Goal: Find specific page/section: Find specific page/section

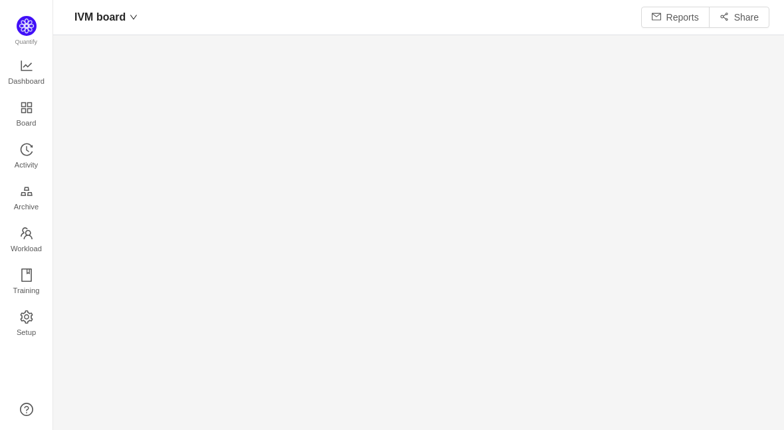
scroll to position [17, 17]
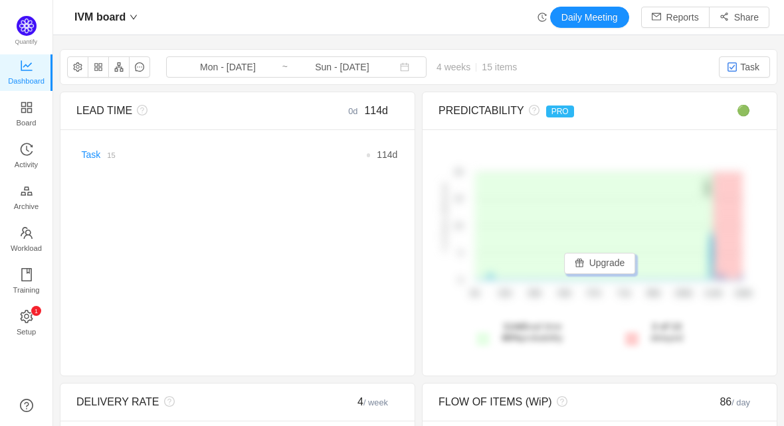
scroll to position [2, 0]
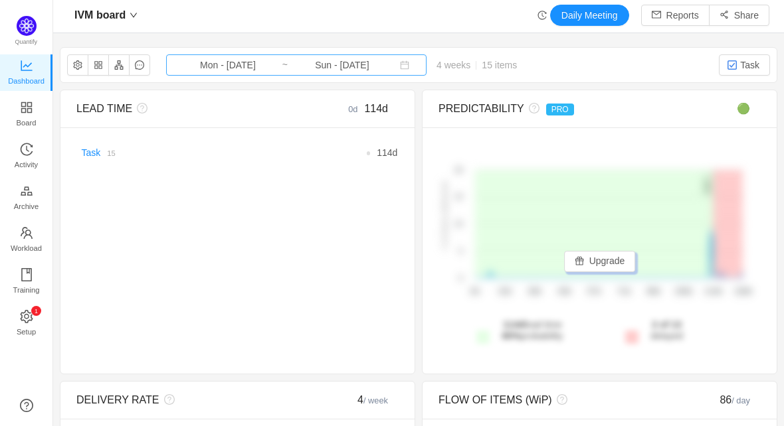
click at [358, 68] on input "Sun - [DATE]" at bounding box center [342, 65] width 108 height 15
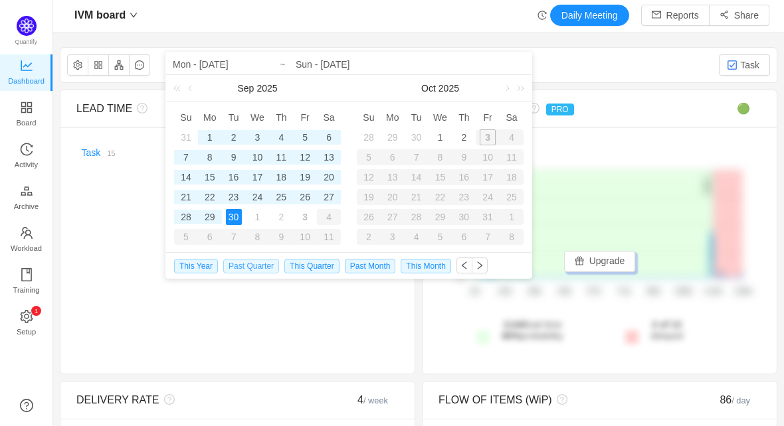
click at [258, 264] on span "Past Quarter" at bounding box center [251, 266] width 56 height 15
type input "Tue - Jul 01, 2025"
type input "Tue - Sep 30, 2025"
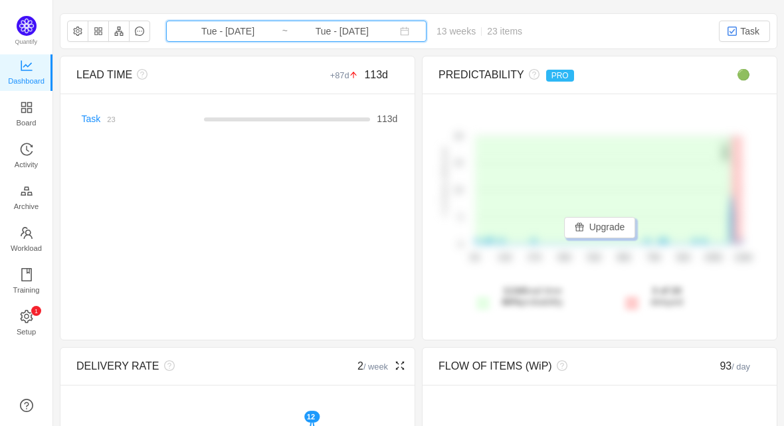
scroll to position [0, 0]
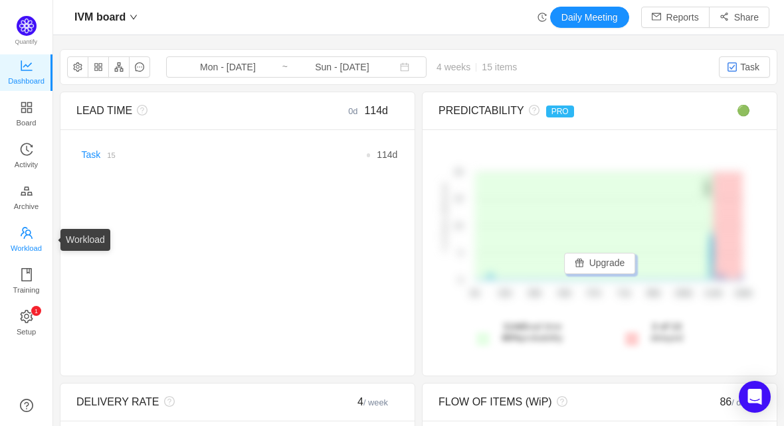
click at [31, 242] on span "Workload" at bounding box center [26, 248] width 31 height 27
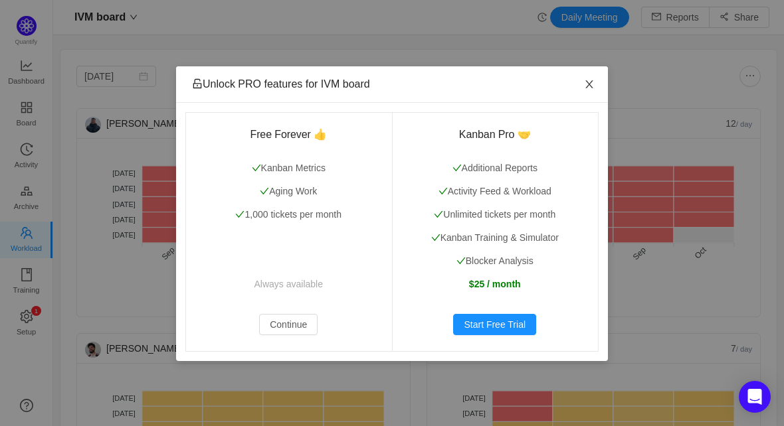
click at [592, 85] on icon "icon: close" at bounding box center [589, 84] width 11 height 11
click at [592, 83] on icon "icon: close" at bounding box center [589, 84] width 11 height 11
click at [590, 84] on icon "icon: close" at bounding box center [588, 84] width 7 height 8
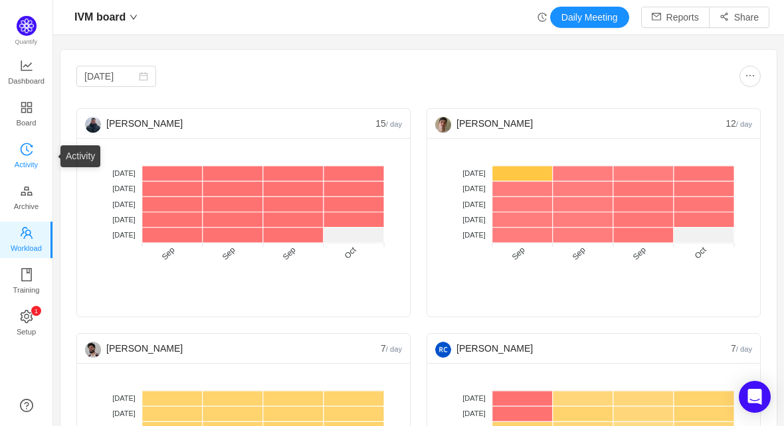
click at [23, 153] on span "Activity" at bounding box center [26, 164] width 23 height 27
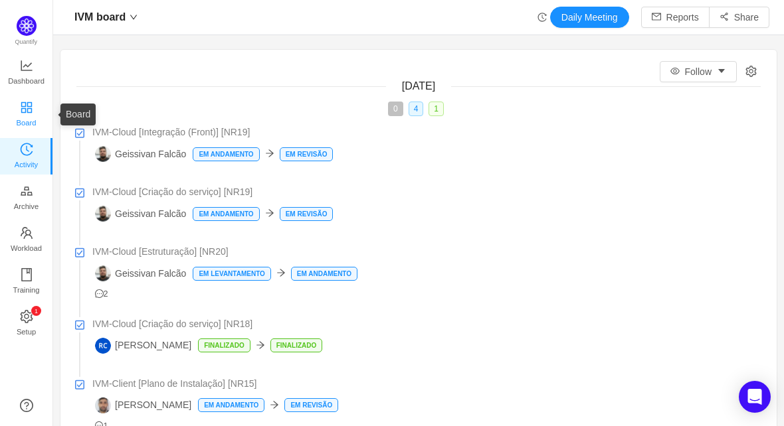
click at [30, 103] on icon "icon: appstore" at bounding box center [26, 107] width 11 height 11
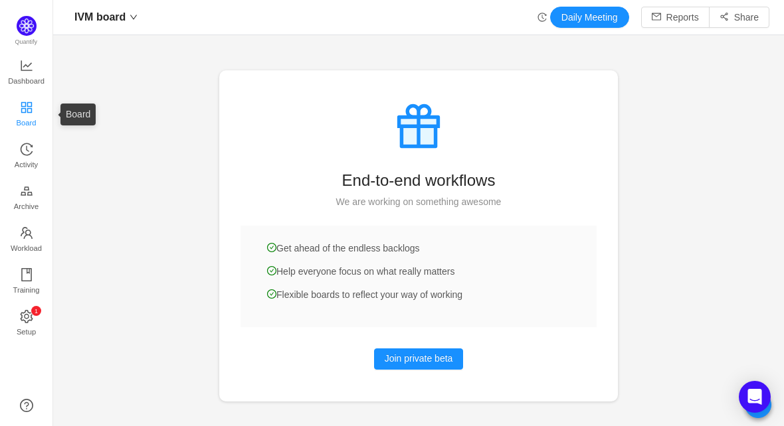
click at [27, 106] on icon "icon: appstore" at bounding box center [26, 107] width 11 height 11
click at [21, 74] on span "Dashboard" at bounding box center [26, 81] width 37 height 27
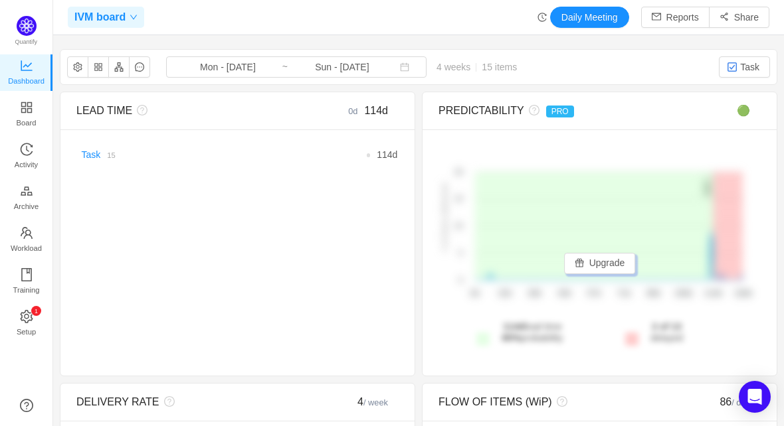
click at [125, 21] on span "IVM board" at bounding box center [99, 17] width 51 height 21
click at [28, 322] on span "Setup" at bounding box center [26, 332] width 19 height 27
click at [29, 318] on icon "icon: setting" at bounding box center [26, 316] width 13 height 13
